Goal: Transaction & Acquisition: Purchase product/service

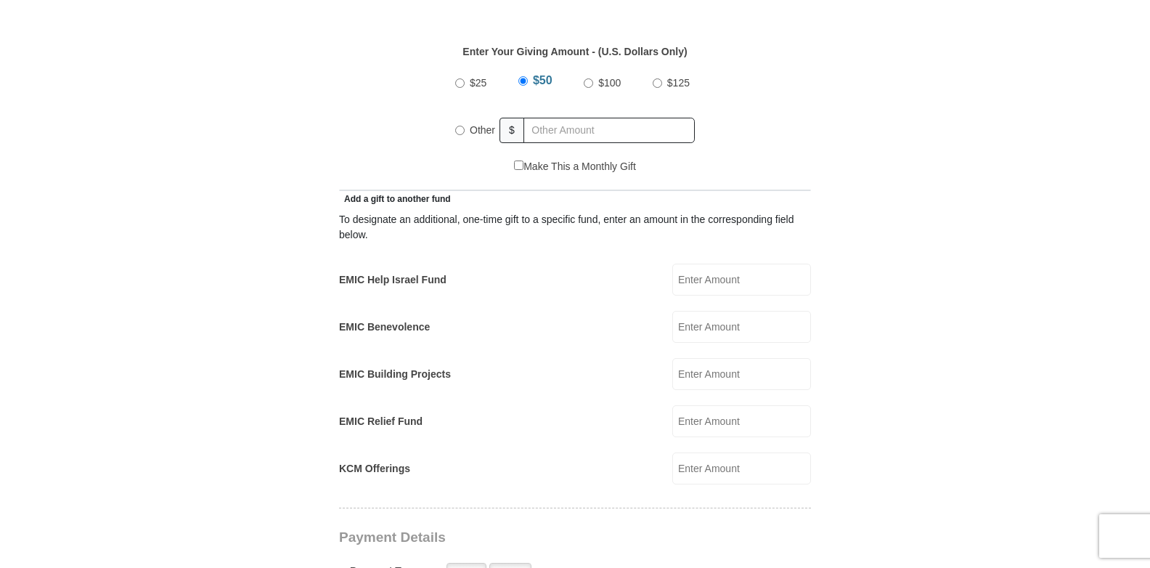
scroll to position [653, 0]
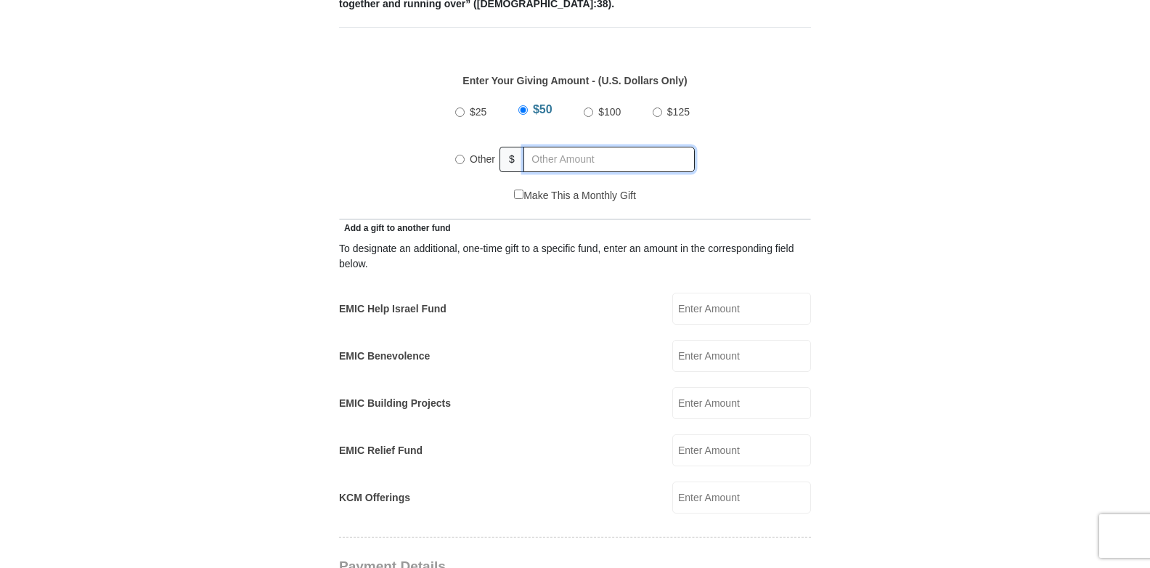
radio input "true"
click at [546, 147] on input "text" at bounding box center [612, 159] width 166 height 25
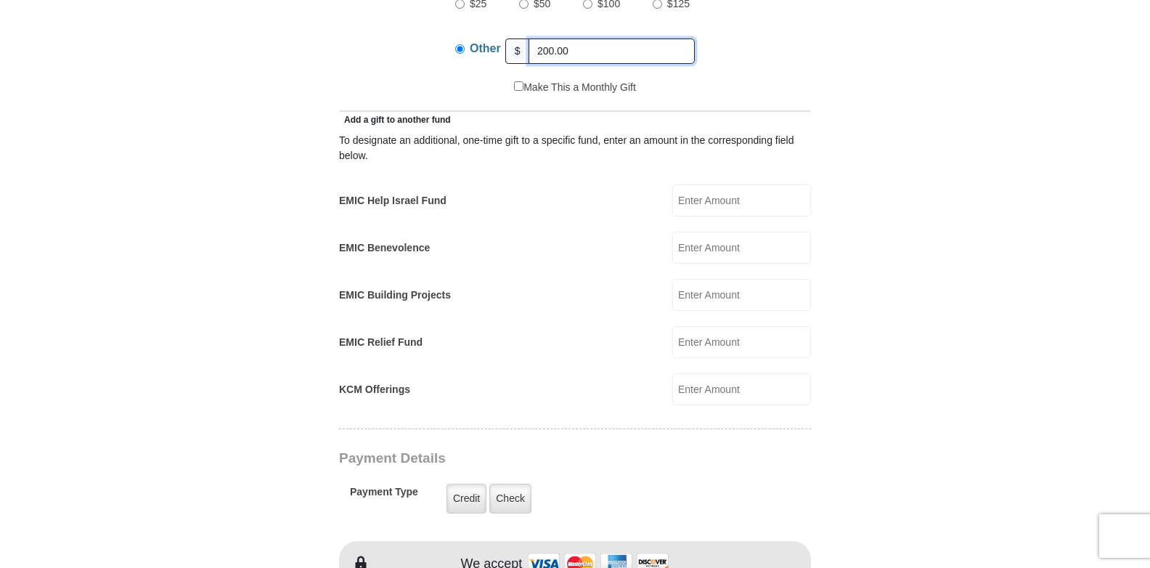
scroll to position [726, 0]
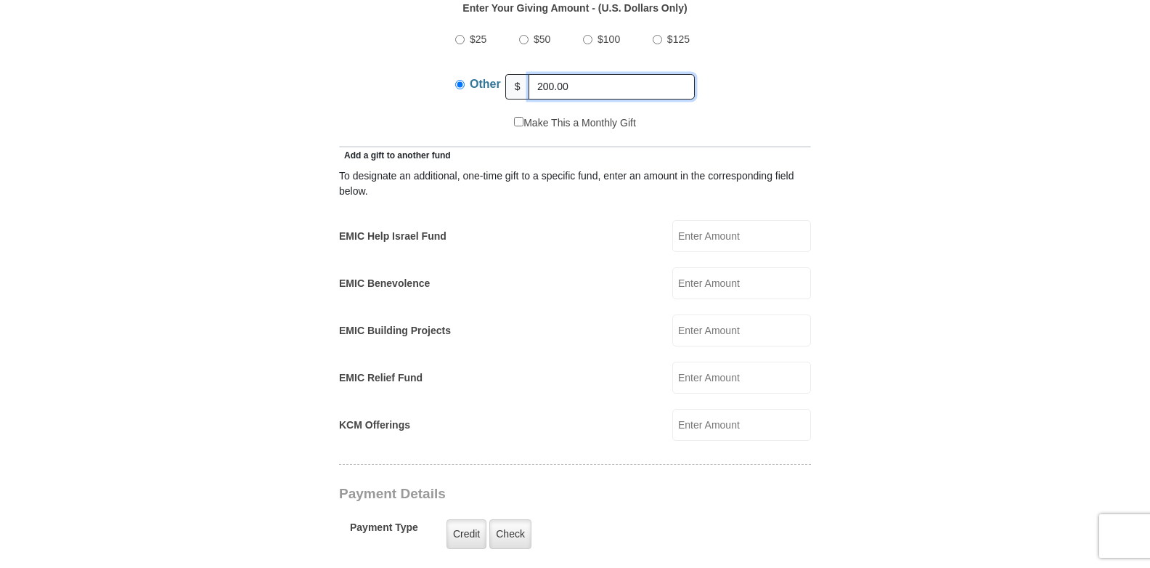
type input "200.00"
click at [708, 267] on input "EMIC Benevolence" at bounding box center [741, 283] width 139 height 32
type input "200.00"
click at [623, 370] on div "EMIC Relief Fund EMIC Relief Fund Amount must be a valid number Make This a Mon…" at bounding box center [575, 378] width 472 height 32
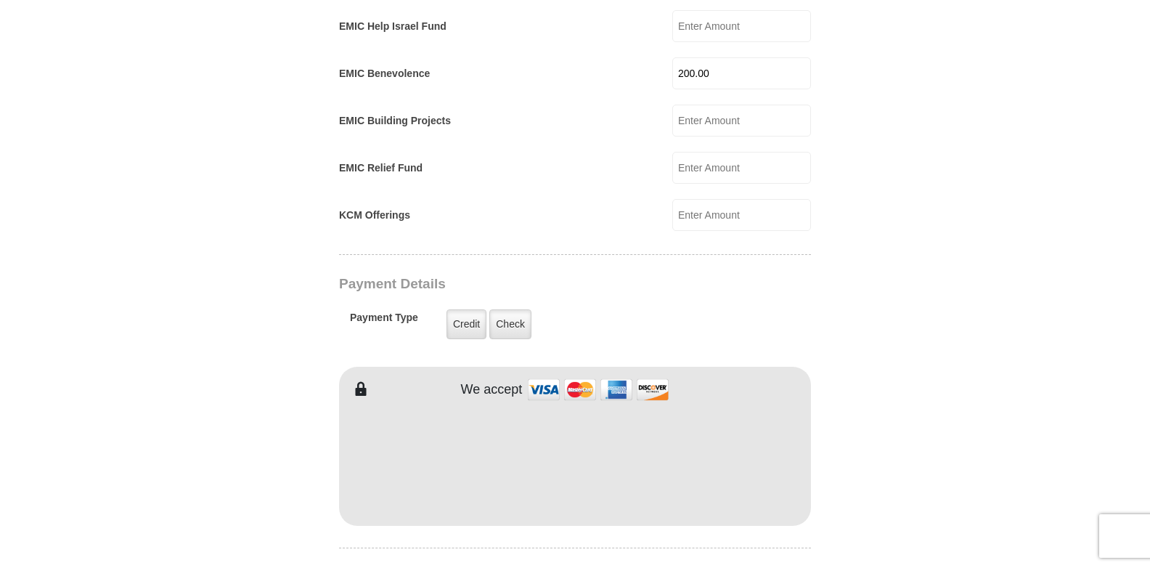
scroll to position [944, 0]
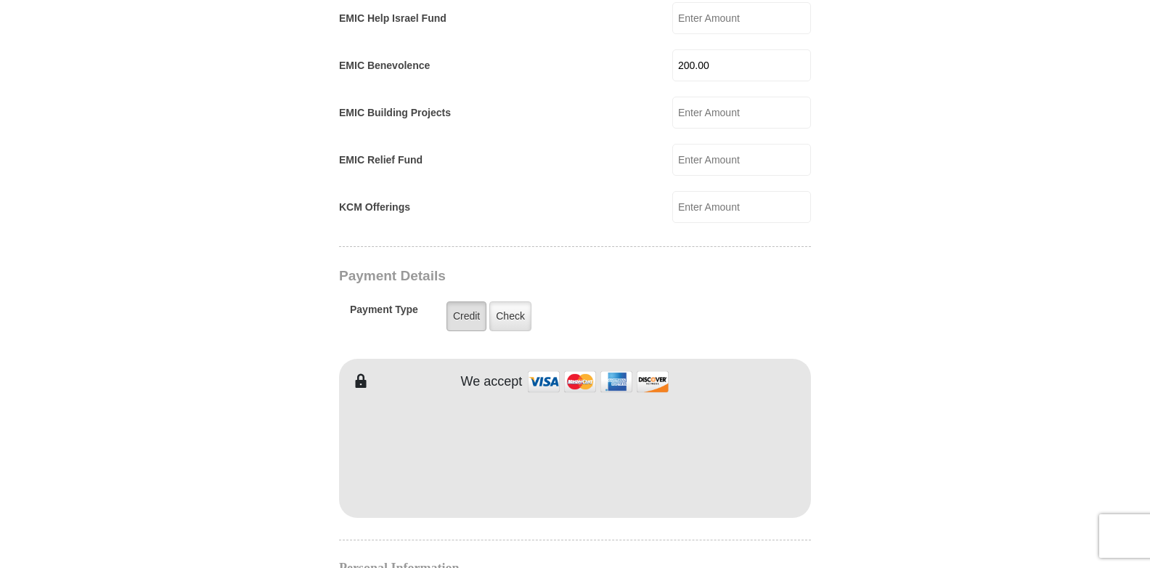
click at [476, 301] on label "Credit" at bounding box center [466, 316] width 40 height 30
click at [0, 0] on input "Credit" at bounding box center [0, 0] width 0 height 0
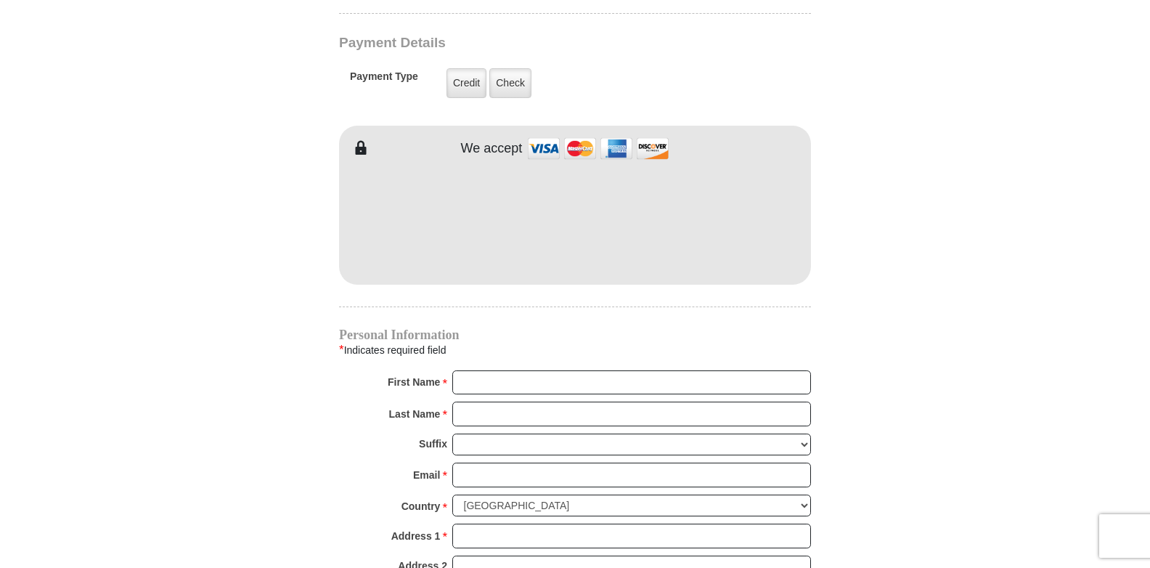
scroll to position [1234, 0]
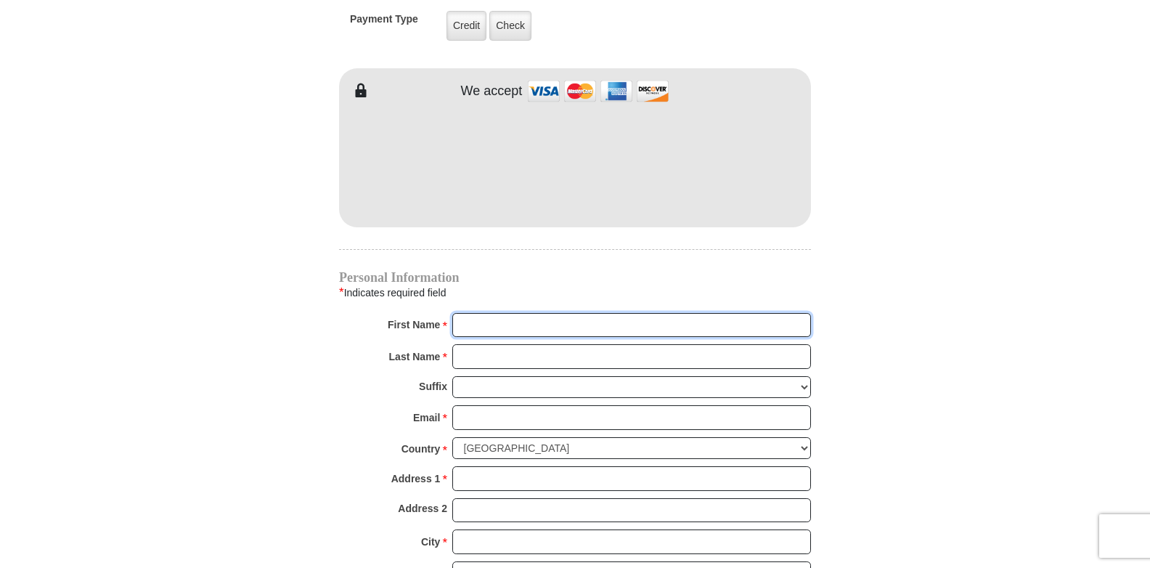
click at [500, 313] on input "First Name *" at bounding box center [631, 325] width 359 height 25
type input "[PERSON_NAME]"
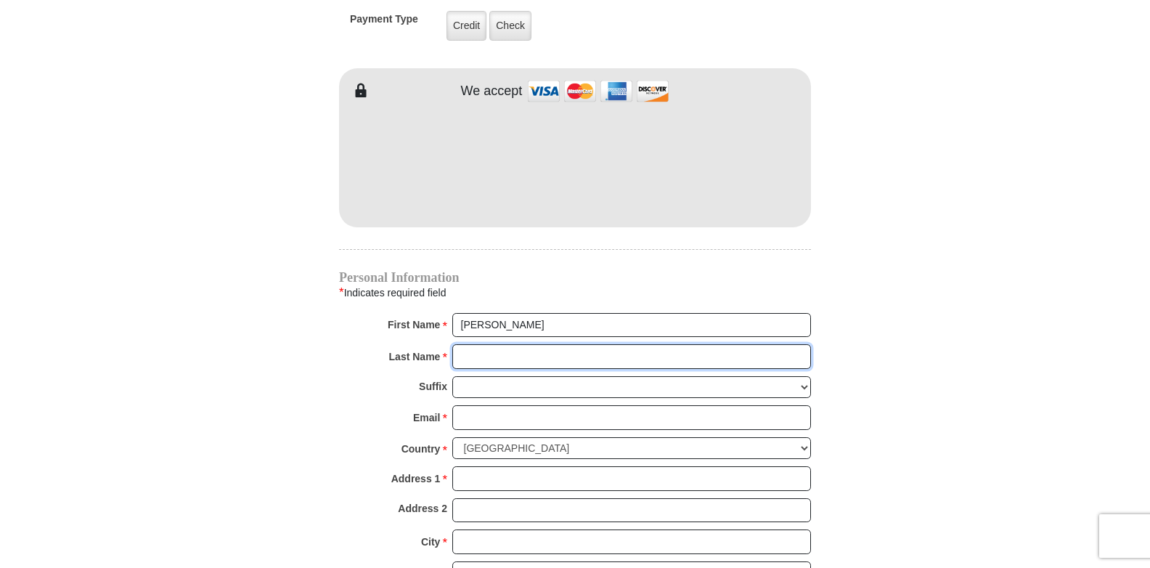
type input "[PERSON_NAME]"
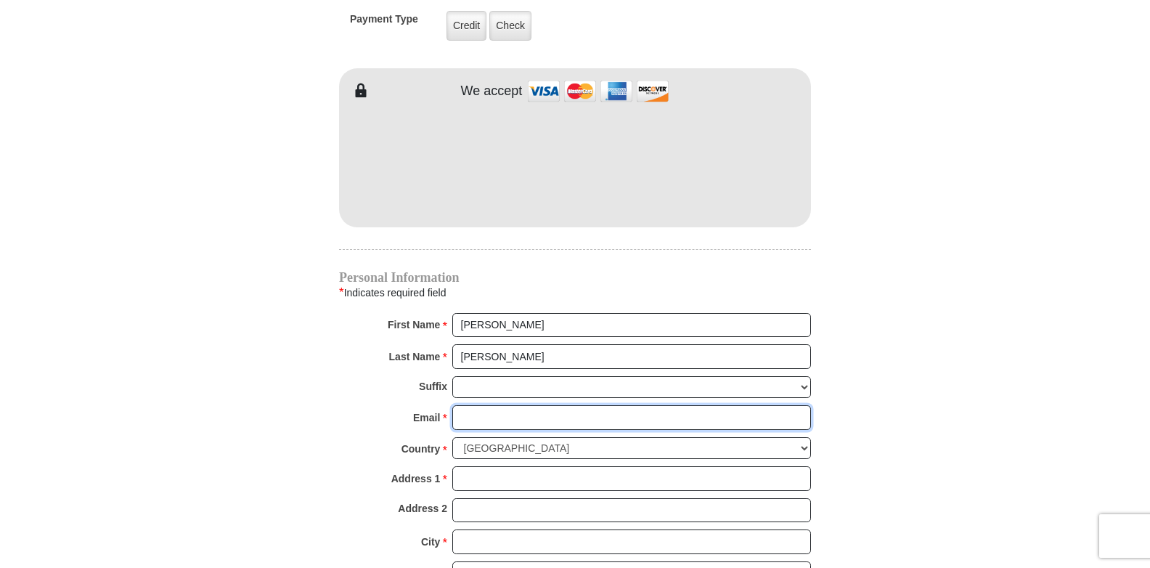
type input "[EMAIL_ADDRESS][DOMAIN_NAME]"
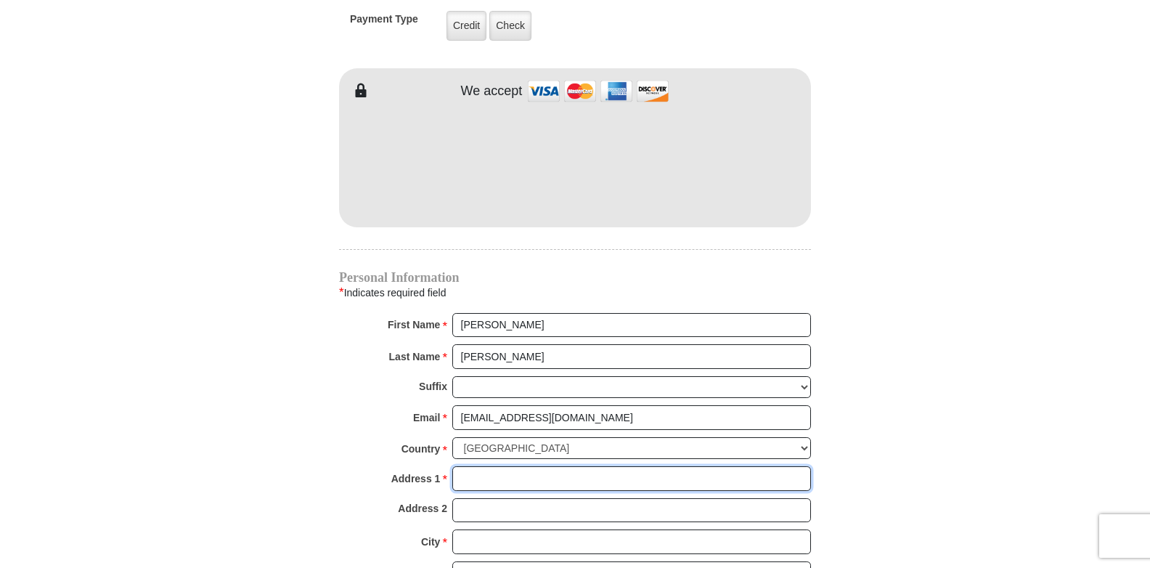
type input "[STREET_ADDRESS]"
type input "2107"
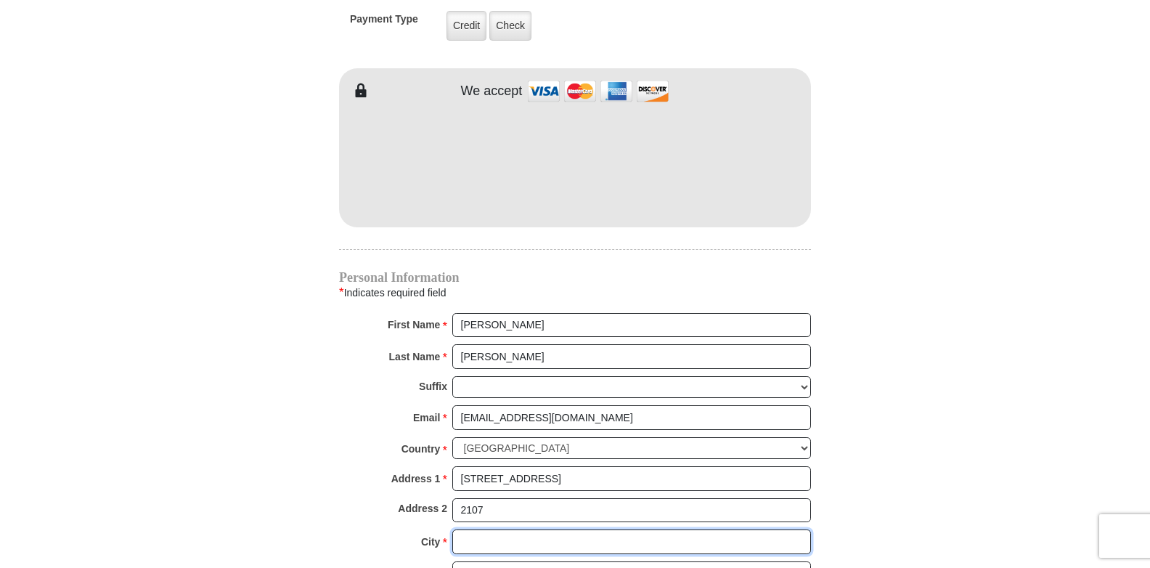
type input "Sevierville"
type input "37862"
type input "2762299314"
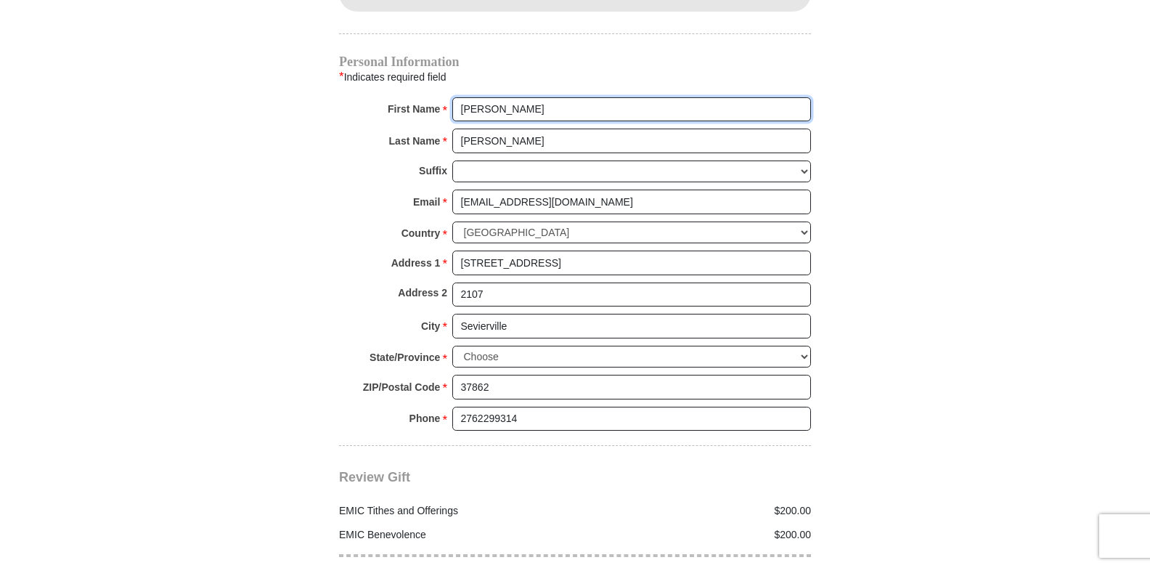
scroll to position [1452, 0]
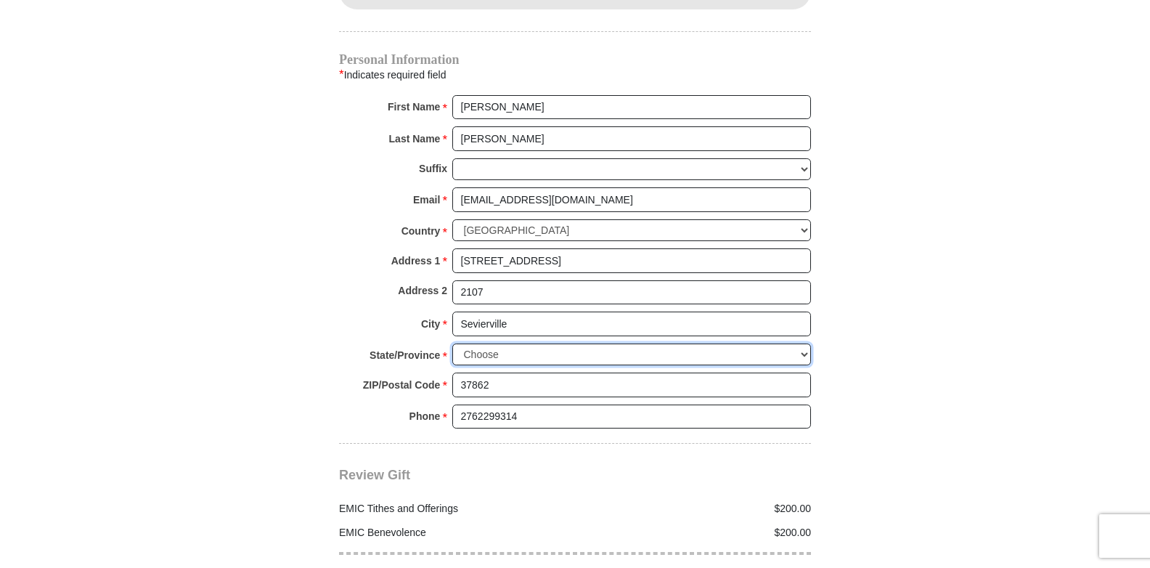
click at [804, 343] on select "Choose Alabama Alaska American Samoa Arizona Arkansas Armed Forces Americas Arm…" at bounding box center [631, 354] width 359 height 23
select select "TN"
click at [452, 343] on select "Choose Alabama Alaska American Samoa Arizona Arkansas Armed Forces Americas Arm…" at bounding box center [631, 354] width 359 height 23
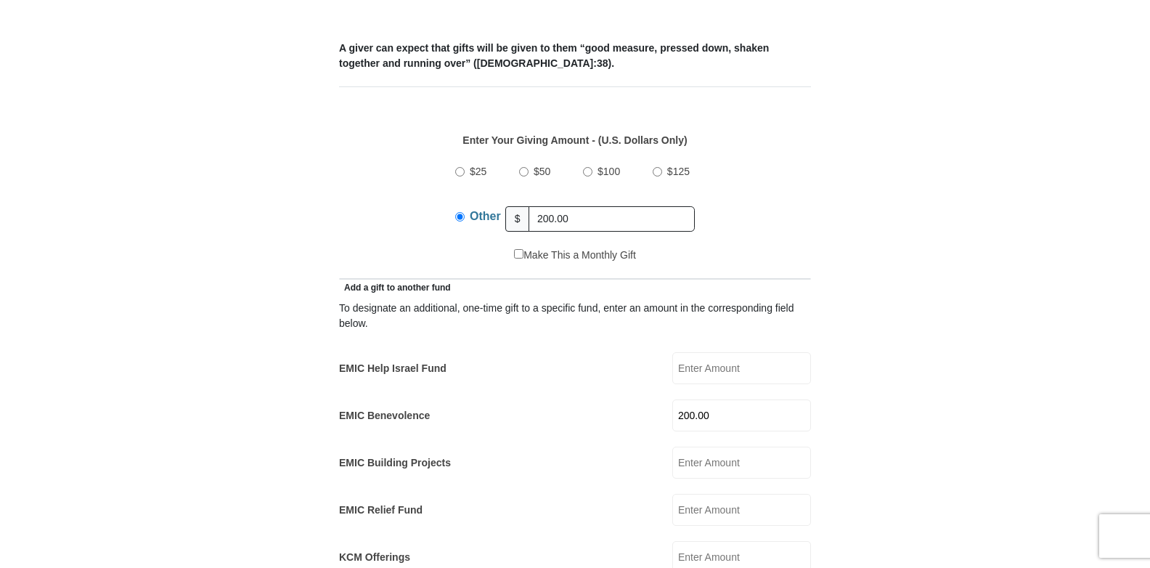
scroll to position [581, 0]
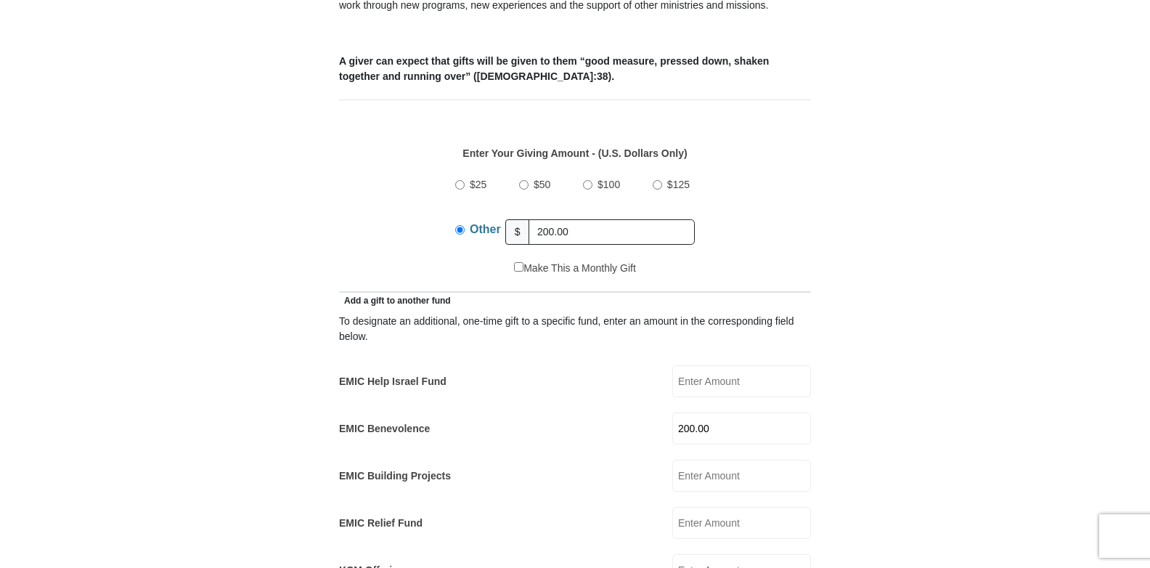
click at [526, 180] on input "$50" at bounding box center [523, 184] width 9 height 9
radio input "true"
click at [546, 219] on input "text" at bounding box center [612, 231] width 166 height 25
type input "50.00"
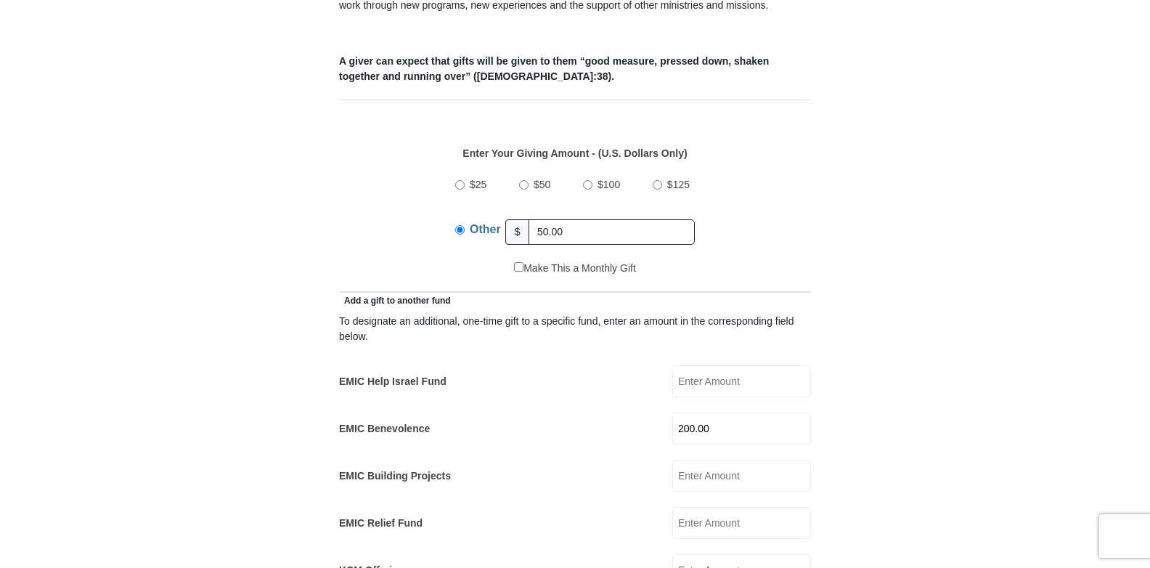
click at [525, 180] on input "$50" at bounding box center [523, 184] width 9 height 9
radio input "true"
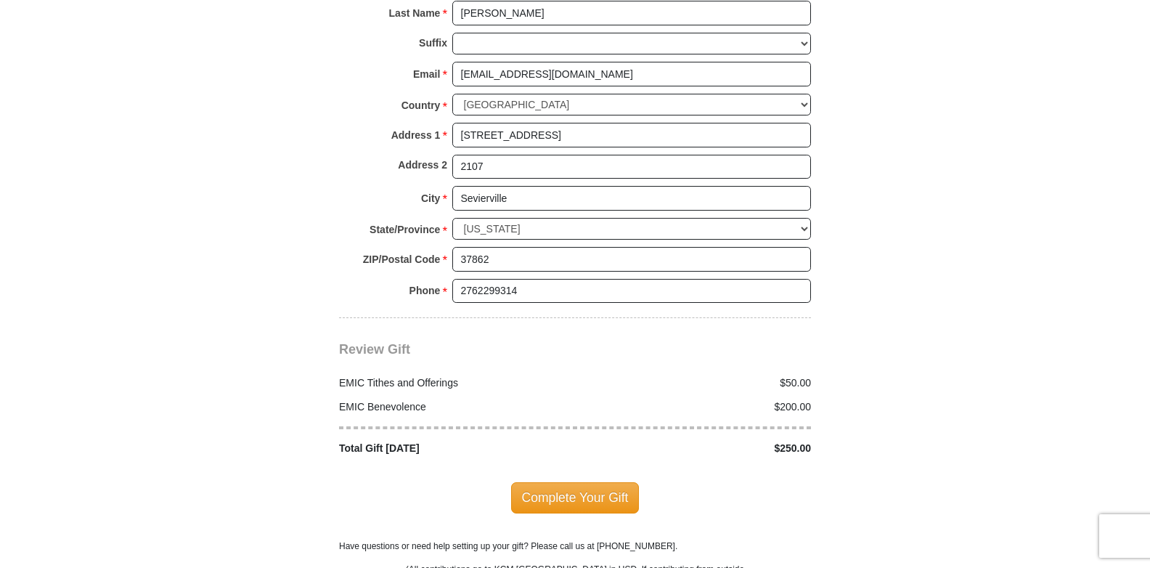
scroll to position [1670, 0]
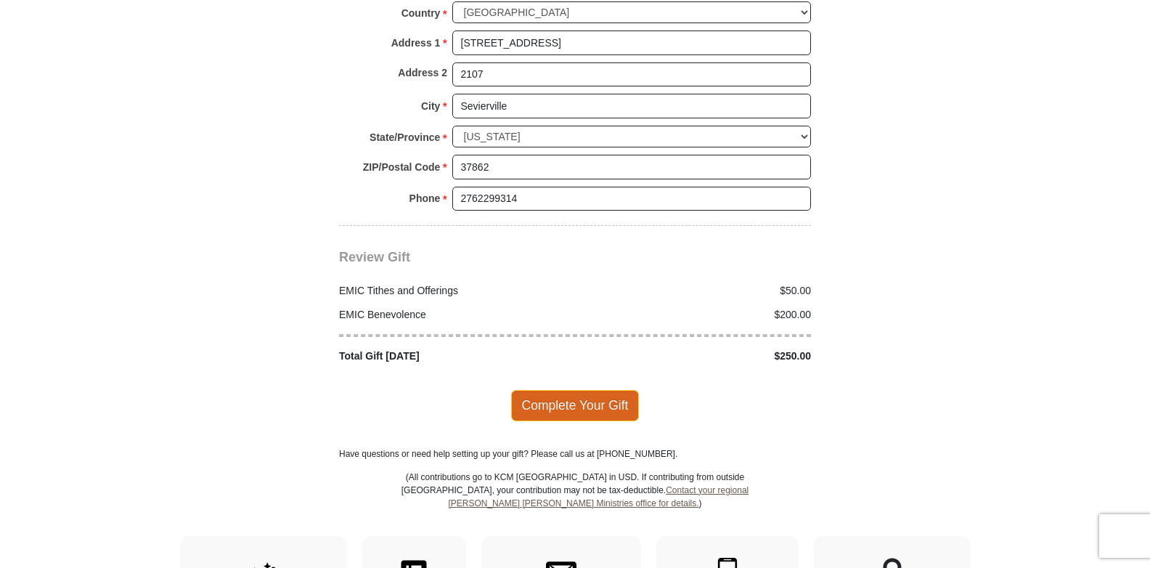
click at [562, 390] on span "Complete Your Gift" at bounding box center [575, 405] width 129 height 30
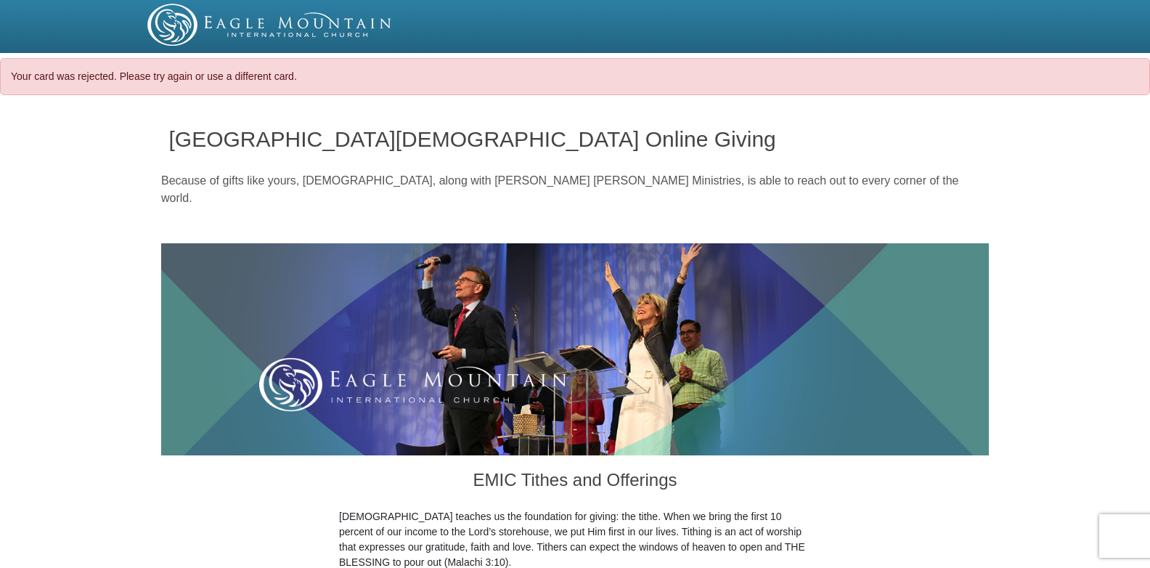
select select "TN"
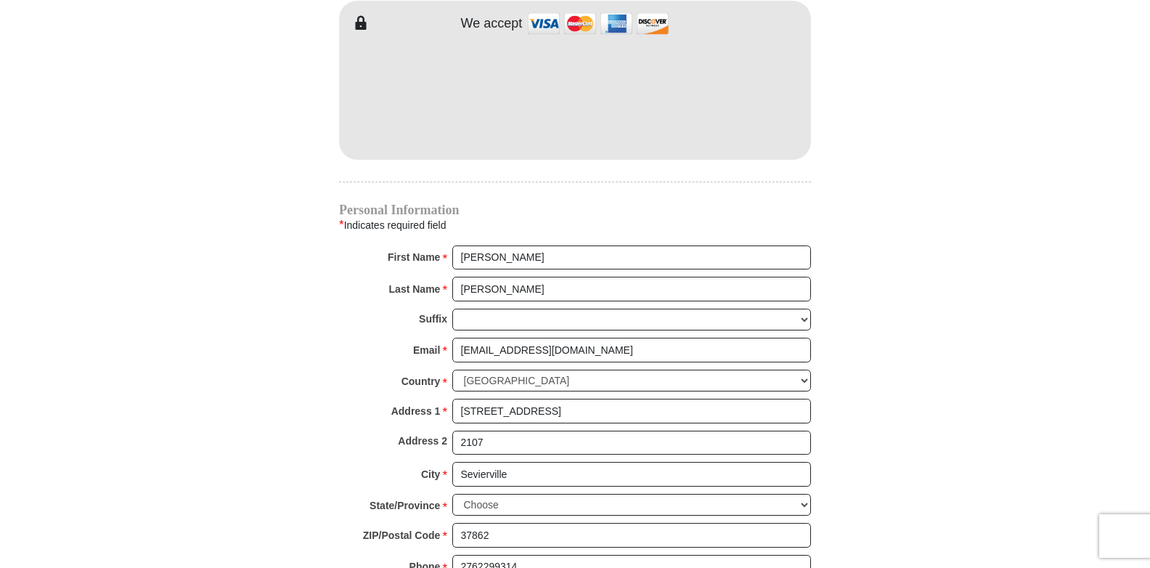
scroll to position [1302, 0]
click at [499, 245] on input "[PERSON_NAME]" at bounding box center [631, 257] width 359 height 25
type input "John T. Richardson"
radio input "true"
type input "[PERSON_NAME]"
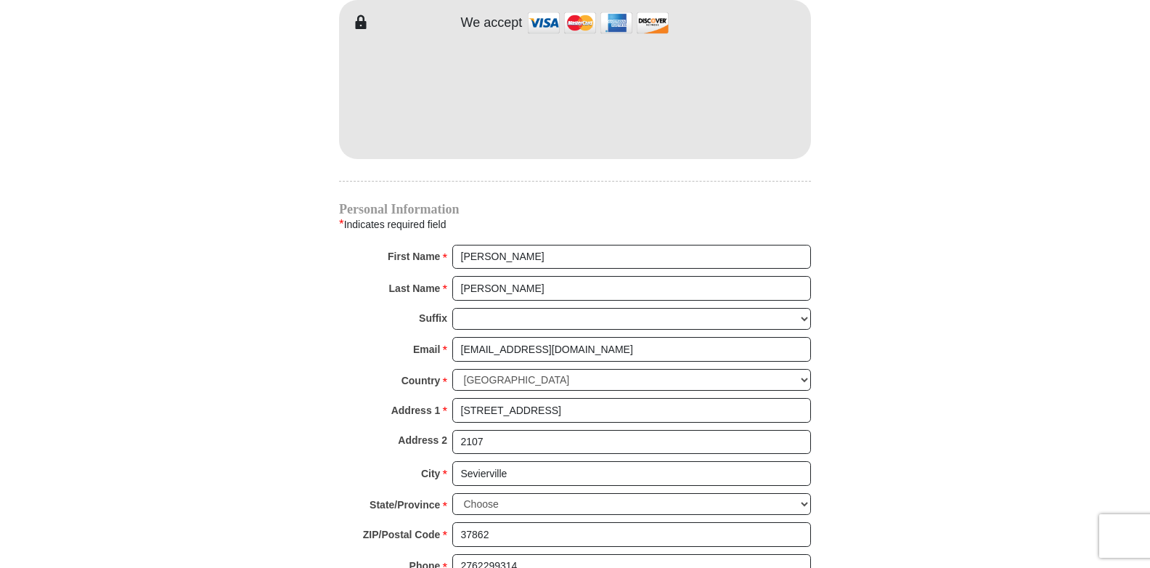
click at [364, 308] on div "Suffix Jr Sr I II III IV V VI" at bounding box center [575, 323] width 472 height 30
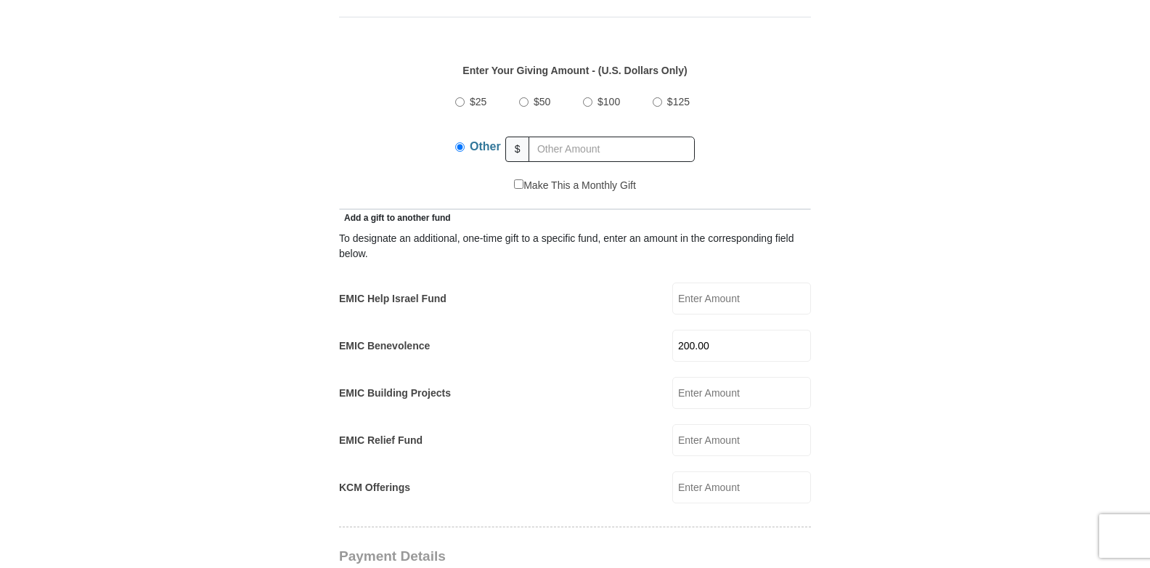
scroll to position [649, 0]
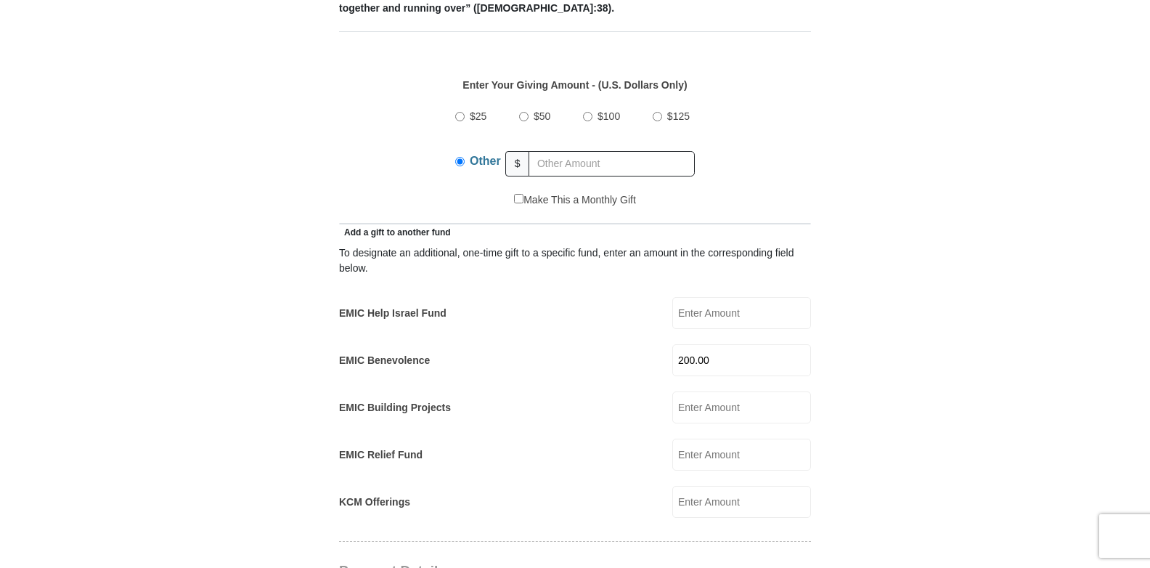
click at [521, 112] on input "$50" at bounding box center [523, 116] width 9 height 9
radio input "true"
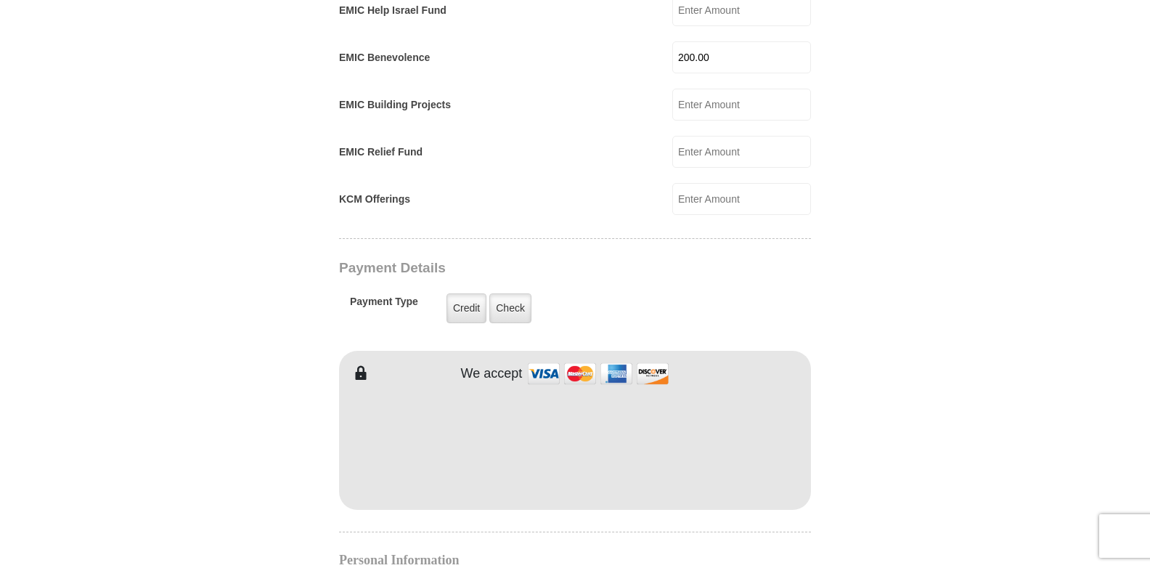
scroll to position [1012, 0]
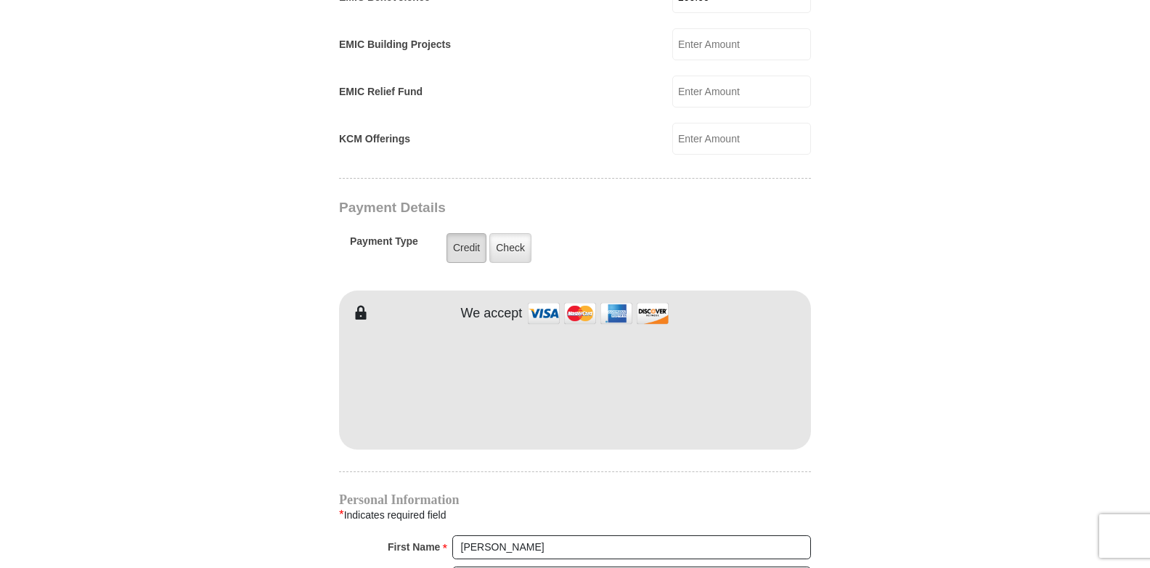
click at [470, 233] on label "Credit" at bounding box center [466, 248] width 40 height 30
click at [0, 0] on input "Credit" at bounding box center [0, 0] width 0 height 0
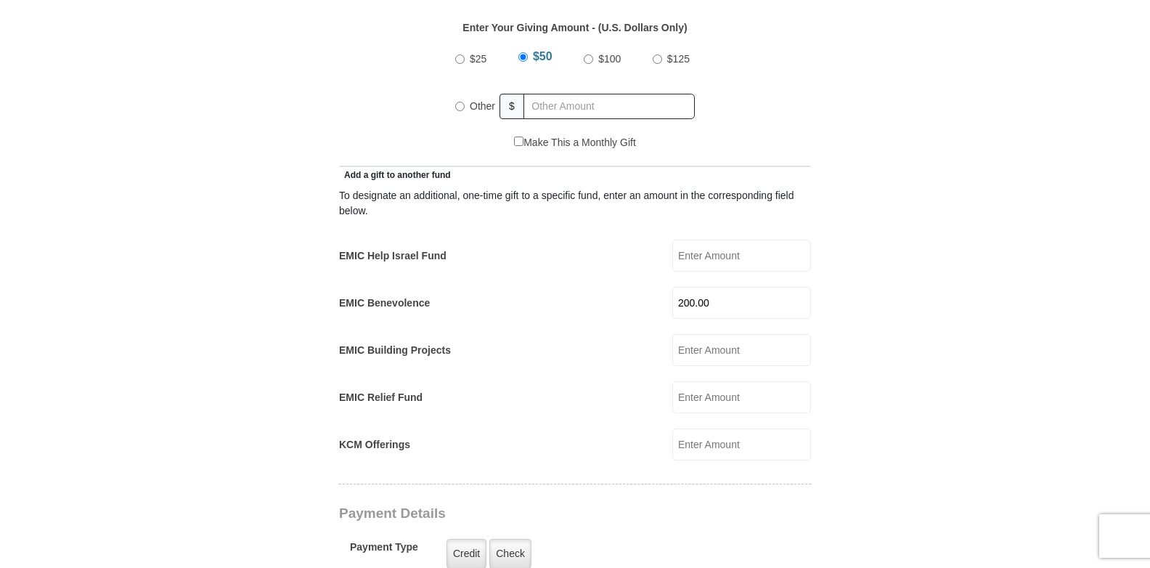
scroll to position [649, 0]
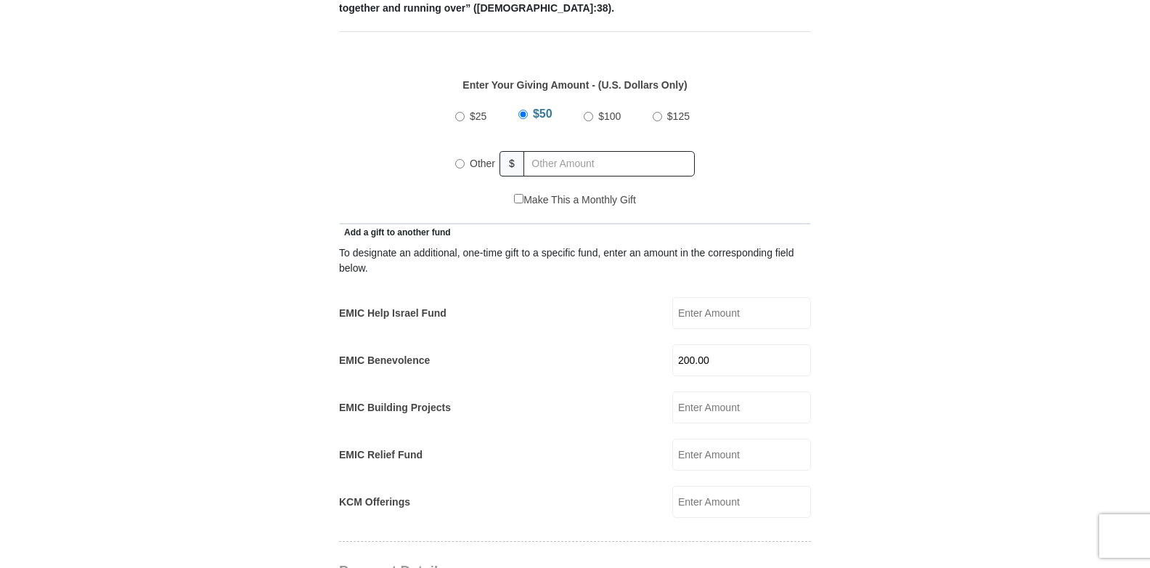
click at [717, 344] on input "200.00" at bounding box center [741, 360] width 139 height 32
click at [617, 368] on div "To designate an additional, one-time gift to a specific fund, enter an amount i…" at bounding box center [575, 379] width 472 height 278
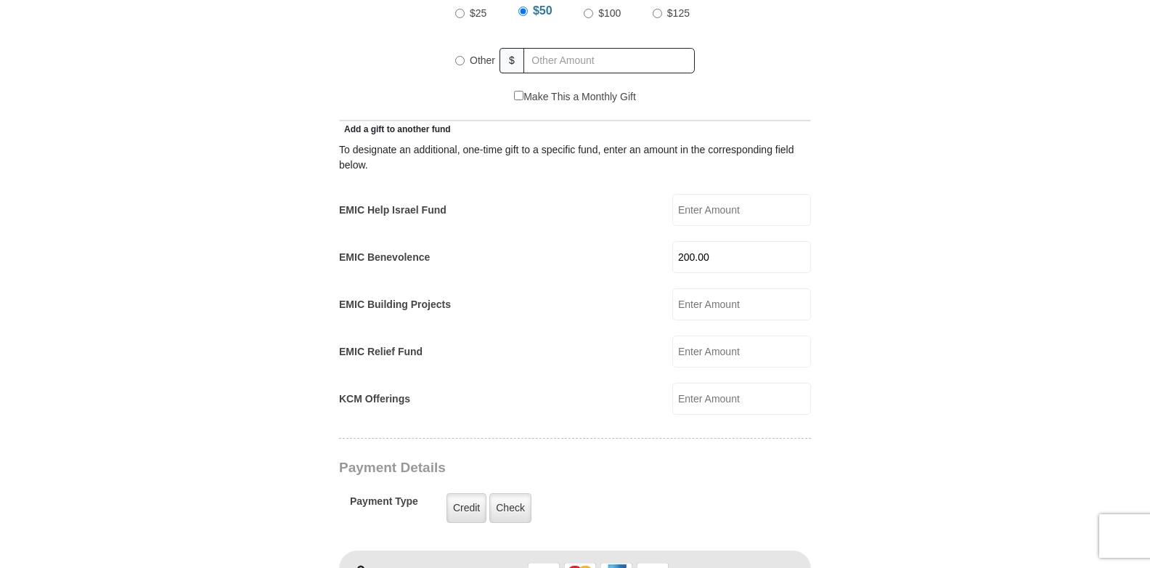
scroll to position [794, 0]
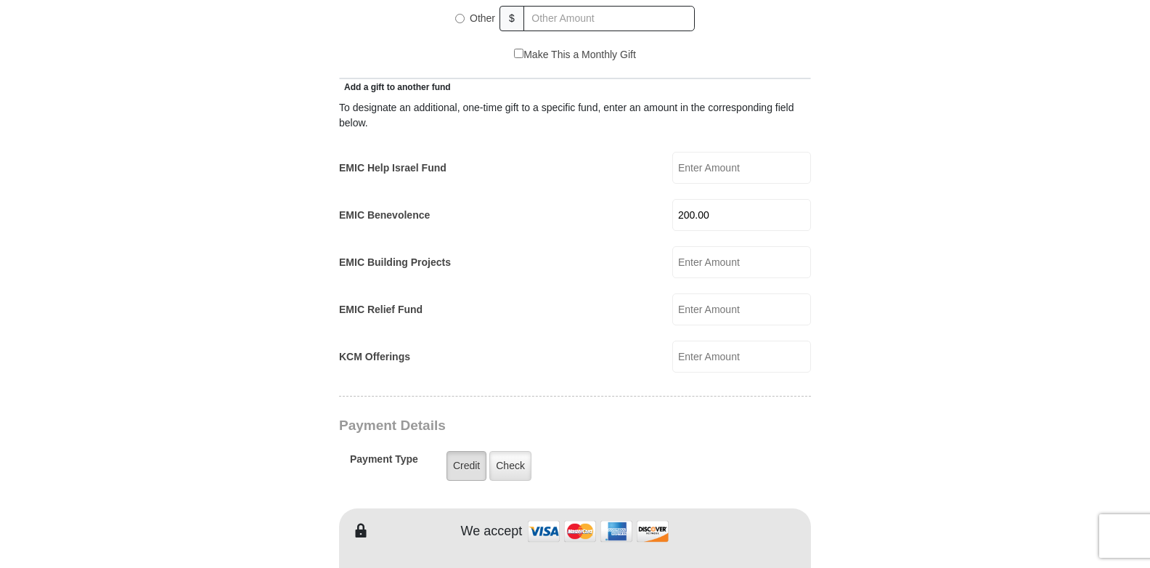
click at [471, 451] on label "Credit" at bounding box center [466, 466] width 40 height 30
click at [0, 0] on input "Credit" at bounding box center [0, 0] width 0 height 0
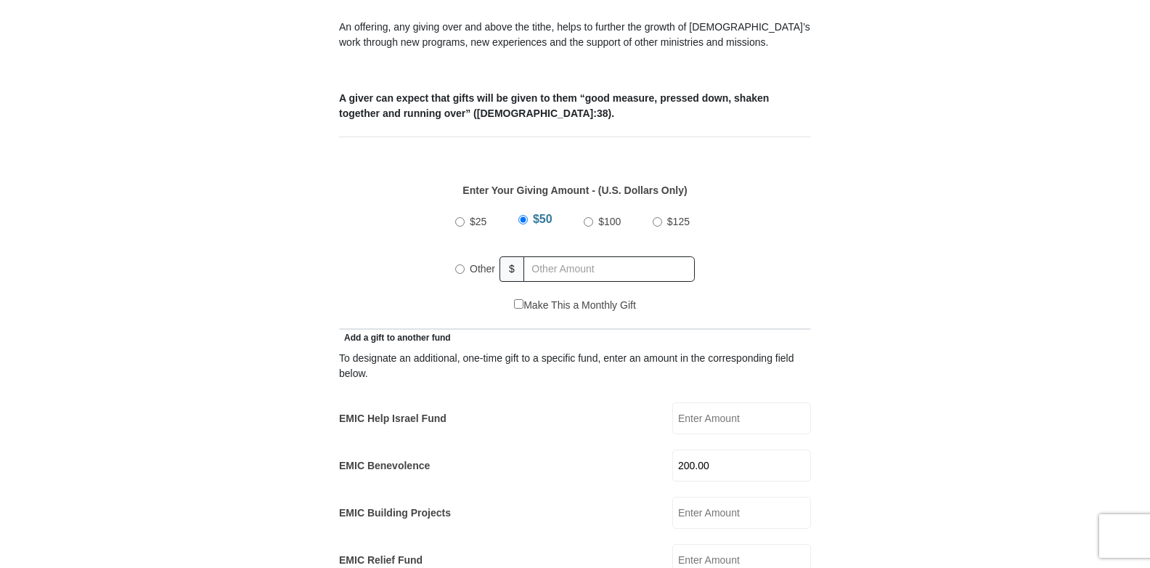
scroll to position [431, 0]
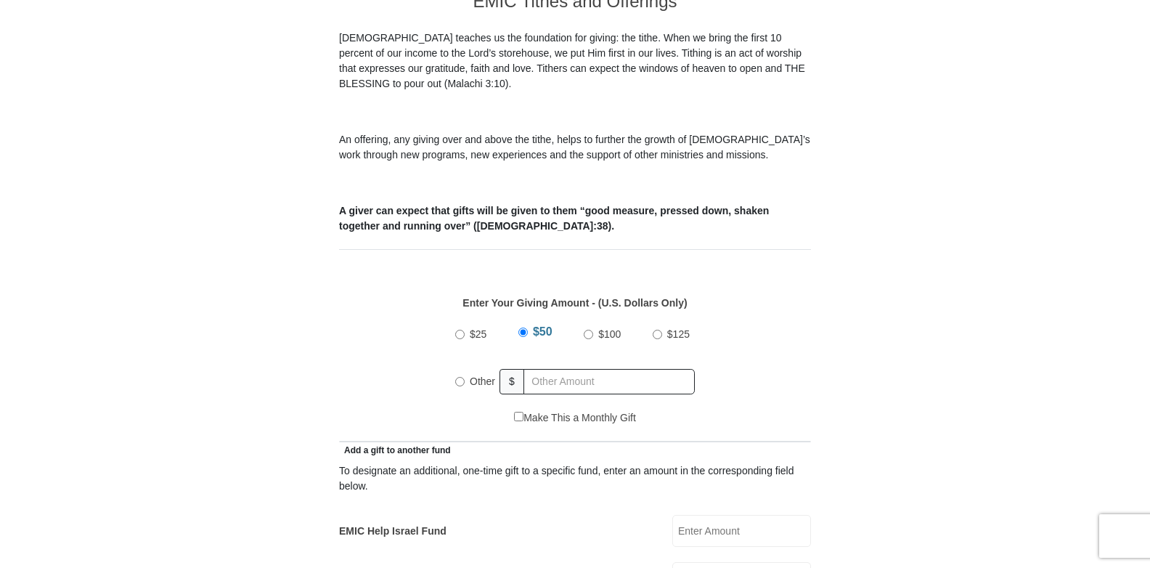
click at [459, 377] on input "Other" at bounding box center [459, 381] width 9 height 9
radio input "true"
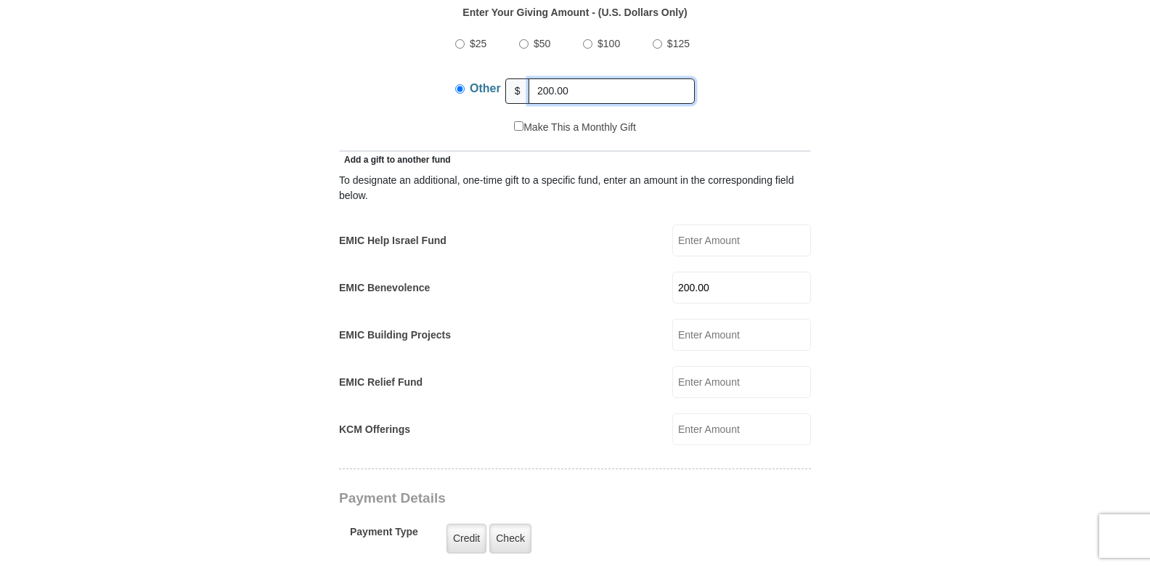
scroll to position [794, 0]
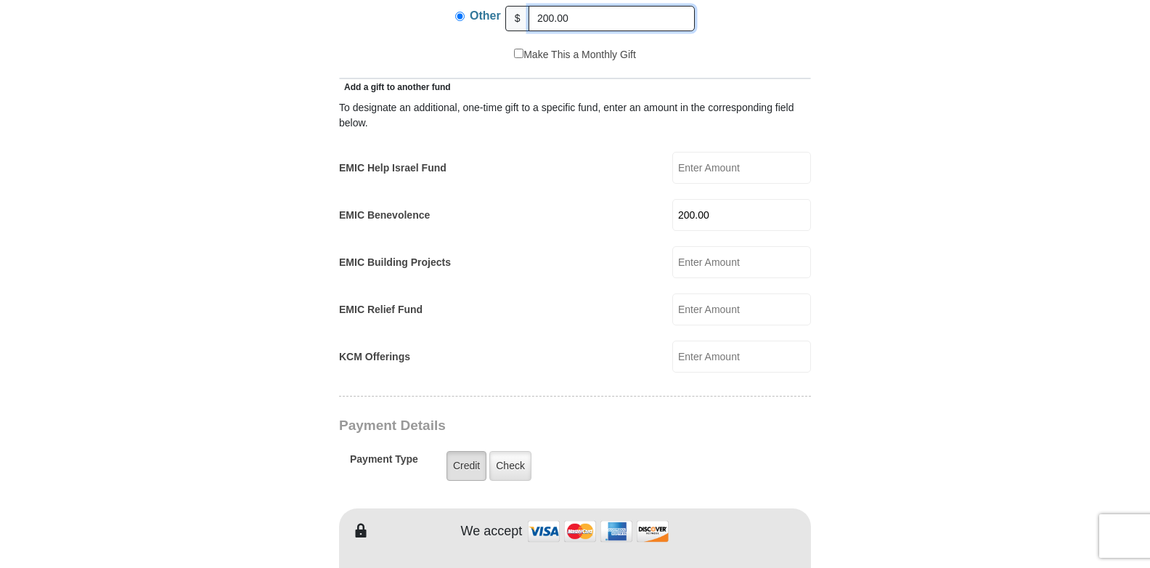
type input "200.00"
click at [468, 451] on label "Credit" at bounding box center [466, 466] width 40 height 30
click at [0, 0] on input "Credit" at bounding box center [0, 0] width 0 height 0
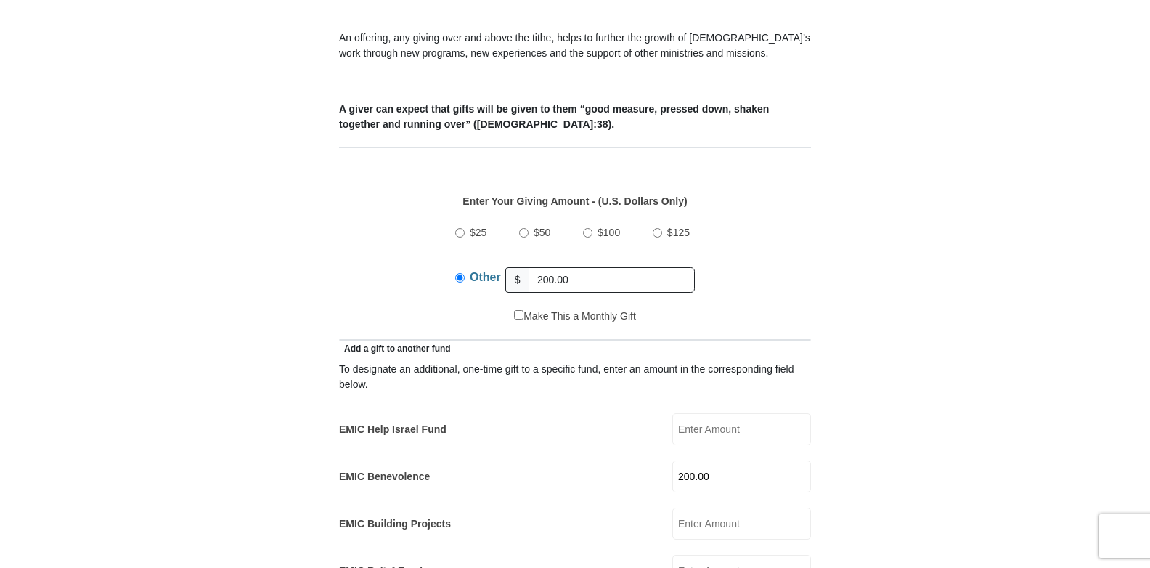
scroll to position [504, 0]
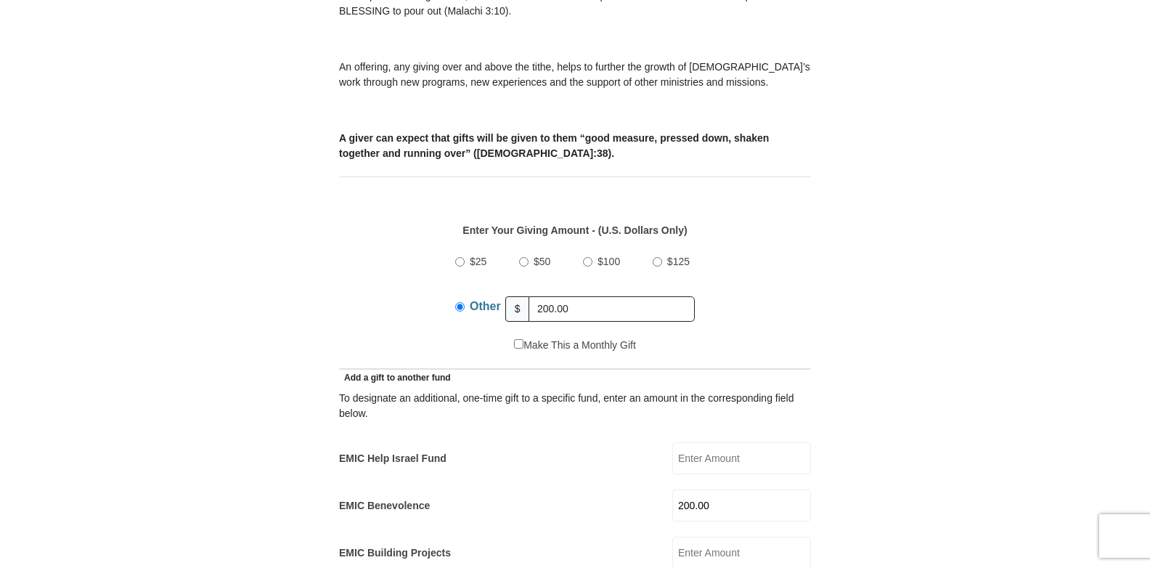
click at [524, 257] on input "$50" at bounding box center [523, 261] width 9 height 9
radio input "true"
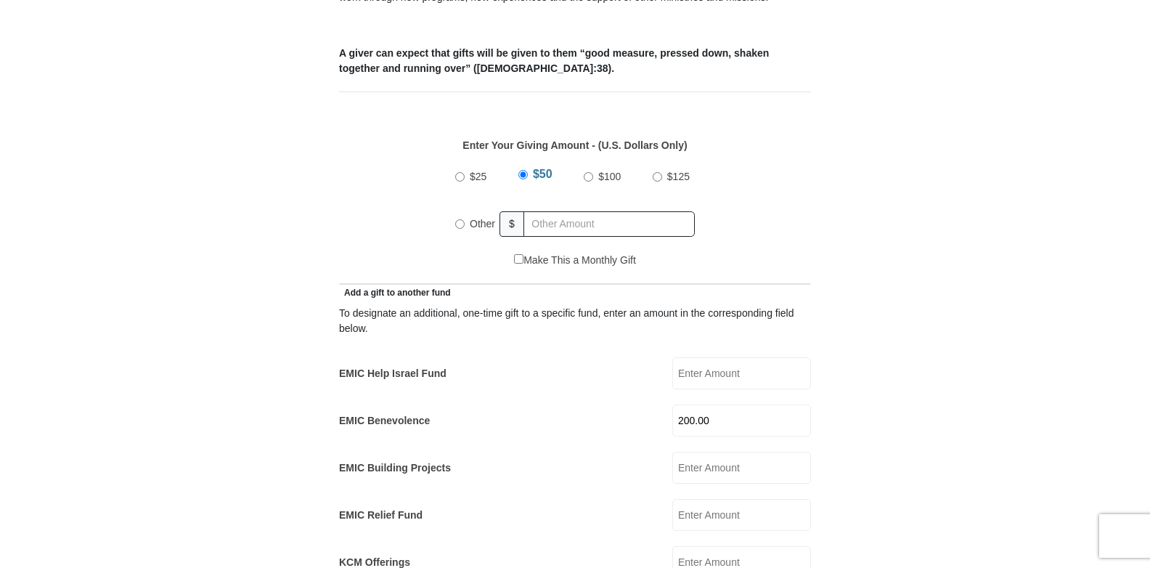
scroll to position [649, 0]
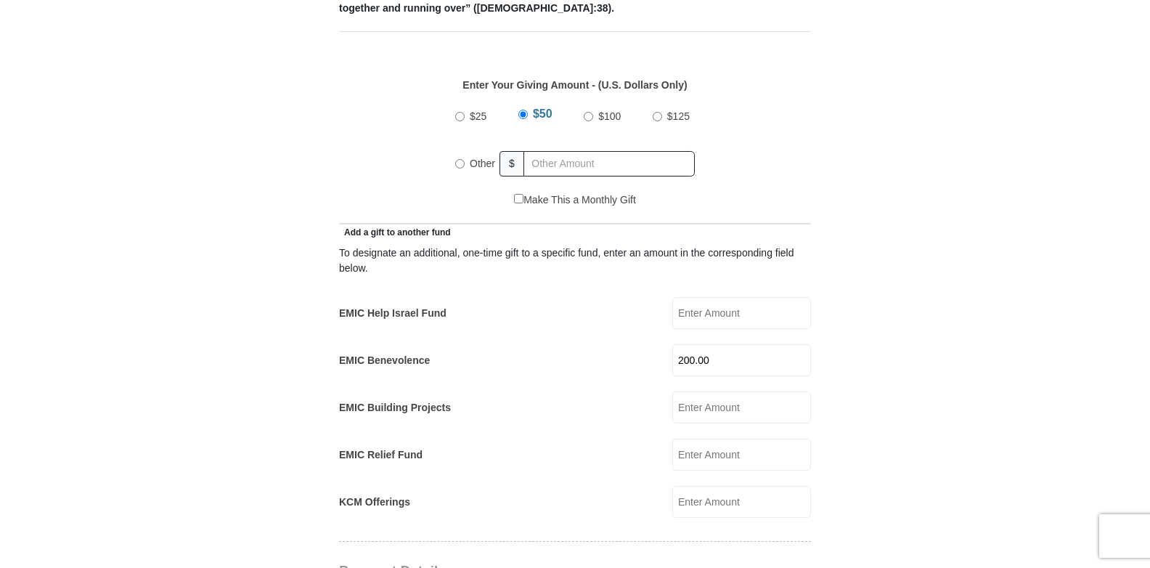
click at [714, 344] on input "200.00" at bounding box center [741, 360] width 139 height 32
type input "2"
click at [775, 344] on input "200" at bounding box center [741, 360] width 139 height 32
type input "200.00"
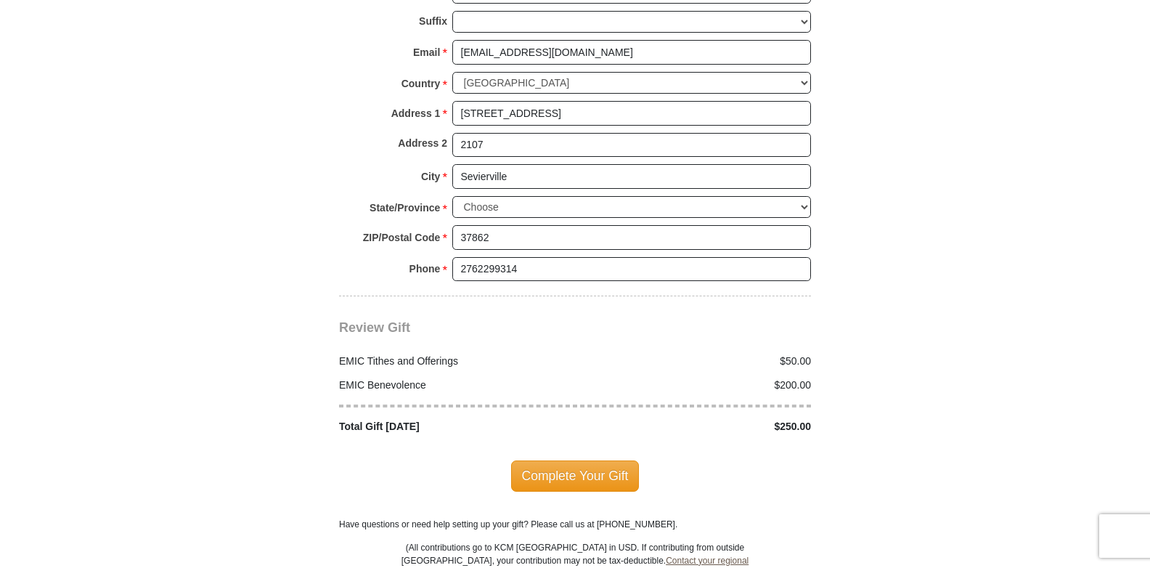
scroll to position [1665, 0]
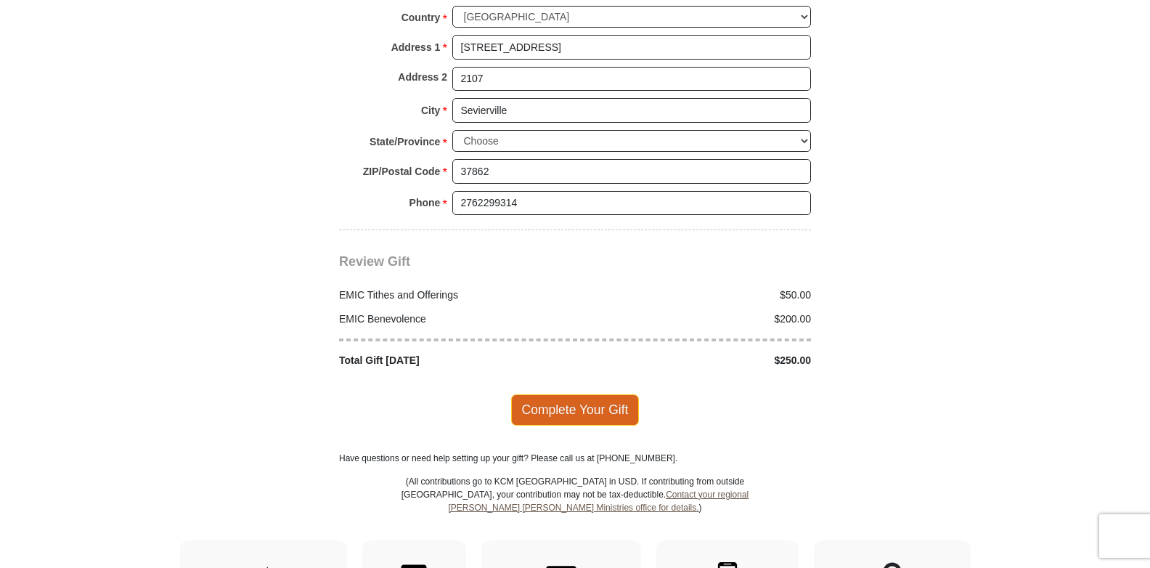
click at [575, 394] on span "Complete Your Gift" at bounding box center [575, 409] width 129 height 30
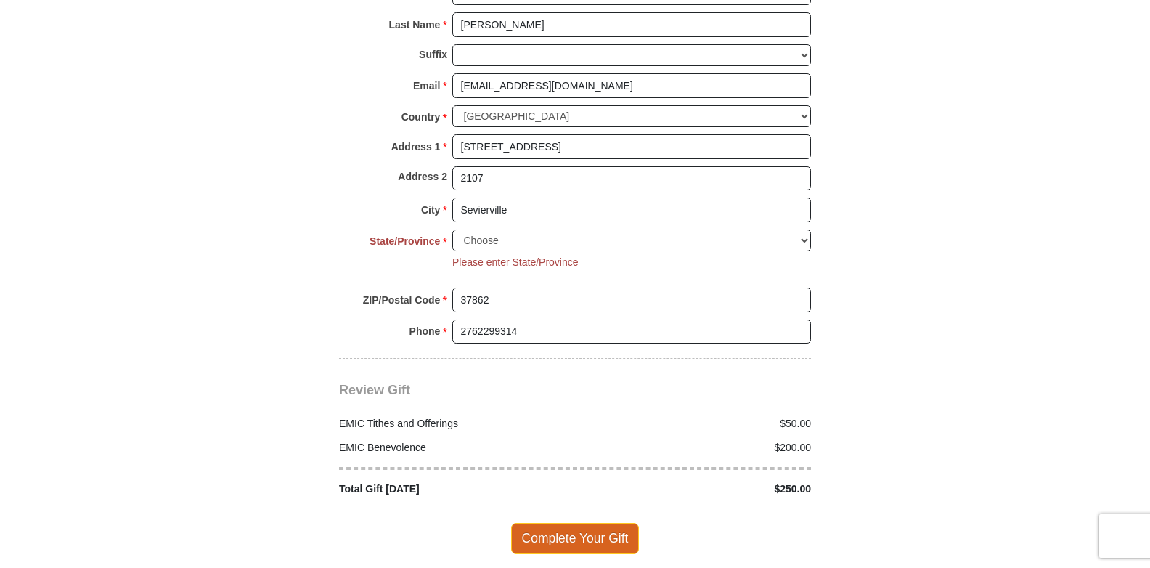
scroll to position [1473, 0]
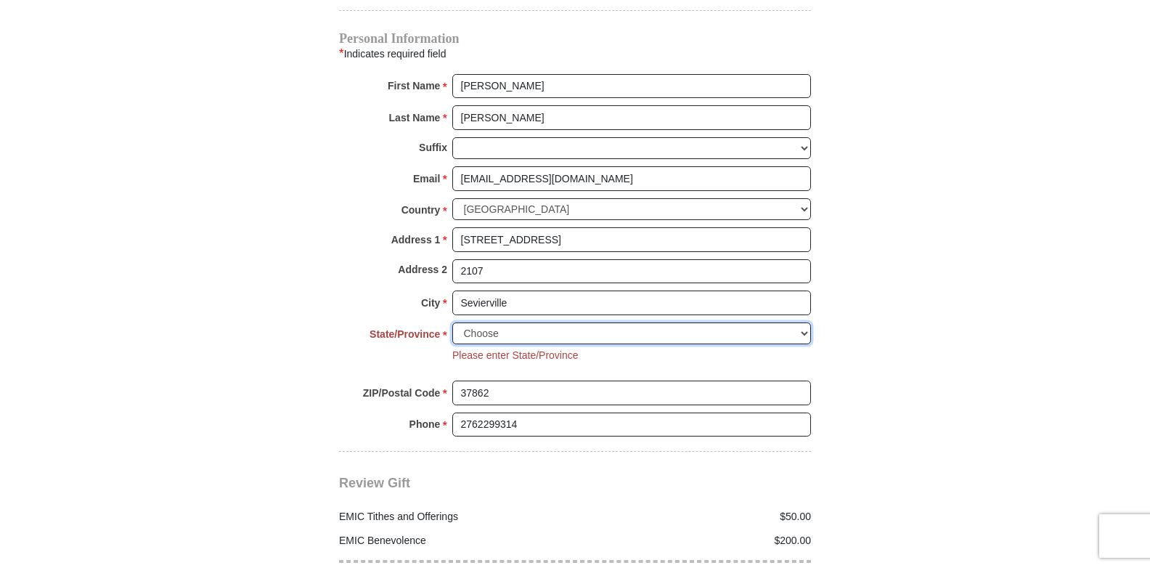
click at [805, 322] on select "Choose Alabama Alaska American Samoa Arizona Arkansas Armed Forces Americas Arm…" at bounding box center [631, 333] width 359 height 23
select select "TN"
click at [452, 322] on select "Choose Alabama Alaska American Samoa Arizona Arkansas Armed Forces Americas Arm…" at bounding box center [631, 333] width 359 height 23
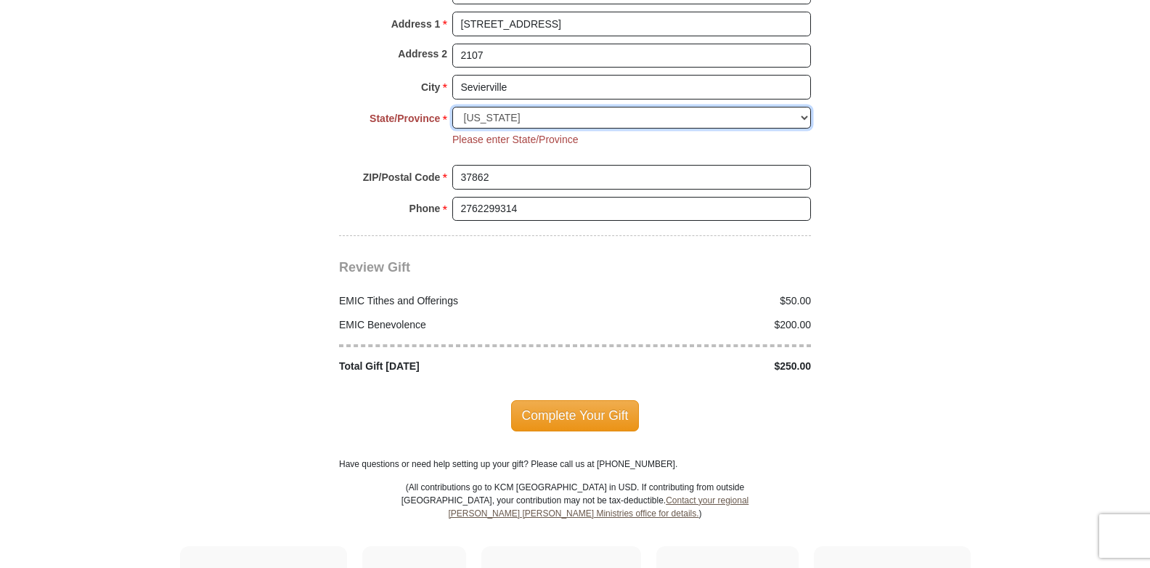
scroll to position [1691, 0]
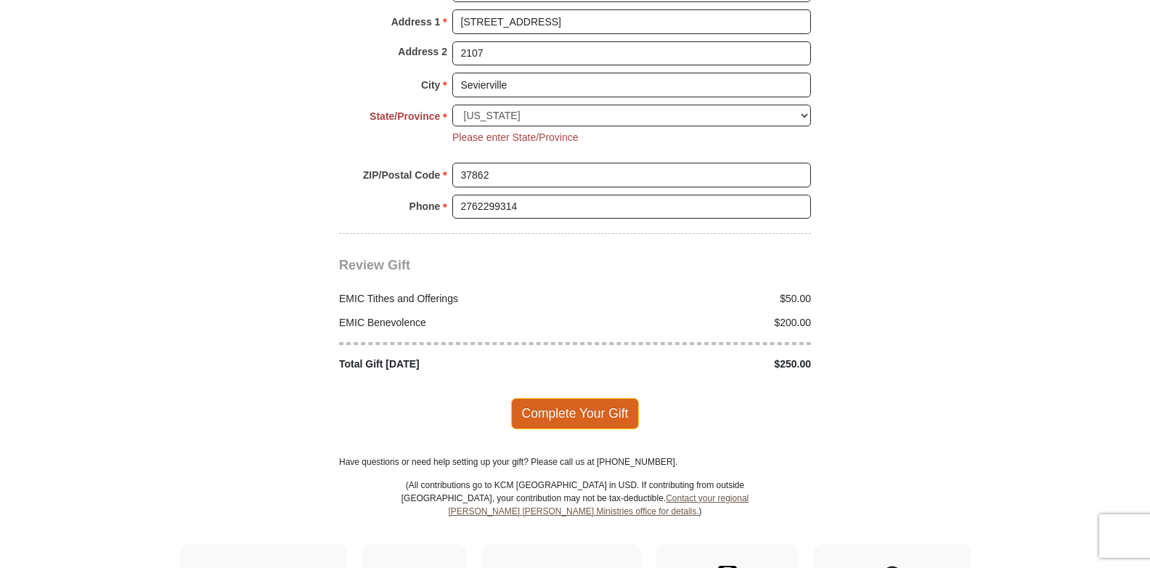
click at [575, 398] on span "Complete Your Gift" at bounding box center [575, 413] width 129 height 30
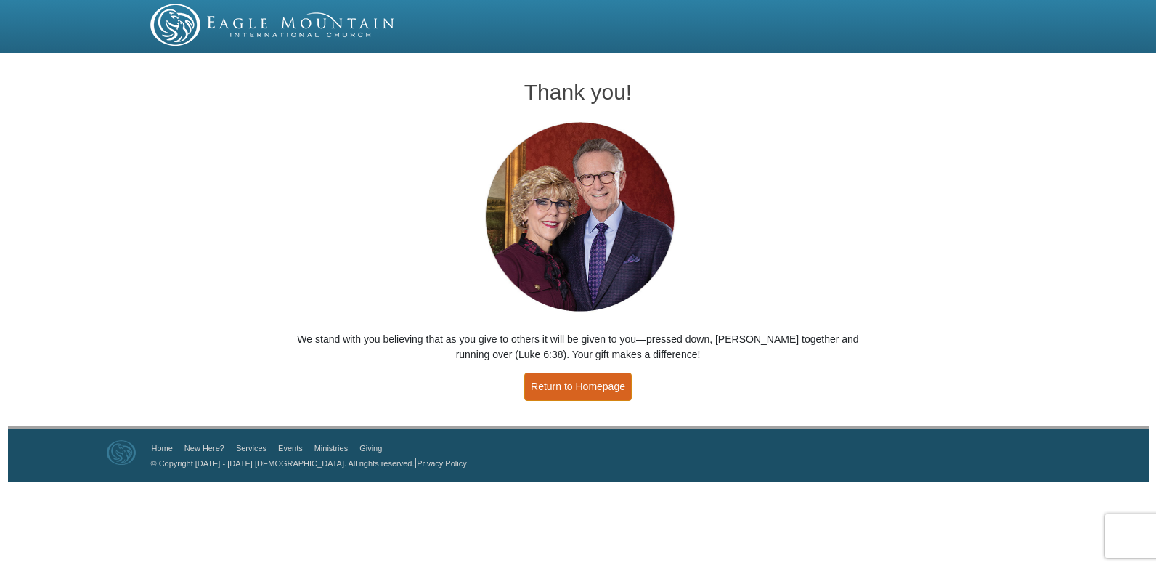
click at [572, 388] on link "Return to Homepage" at bounding box center [577, 386] width 107 height 28
